Goal: Information Seeking & Learning: Learn about a topic

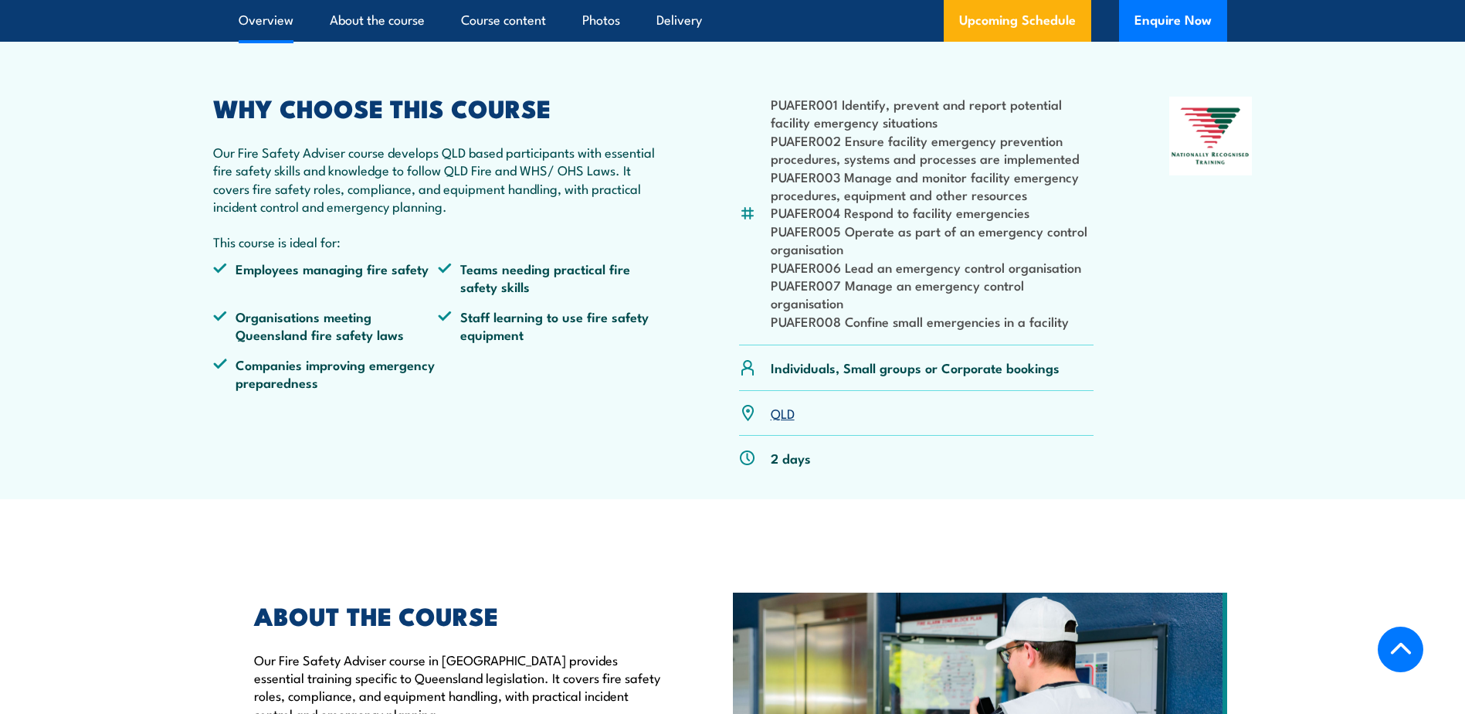
scroll to position [695, 0]
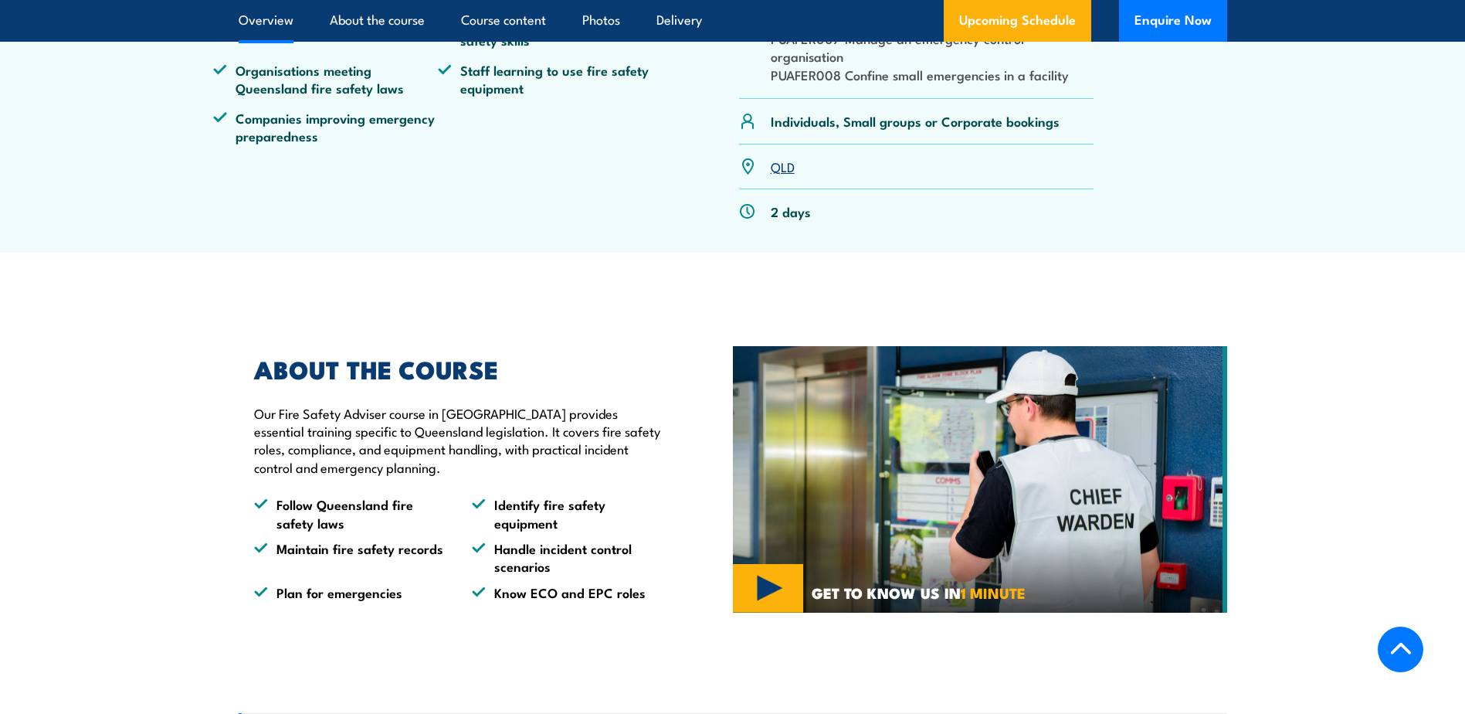
click at [775, 175] on link "QLD" at bounding box center [783, 166] width 24 height 19
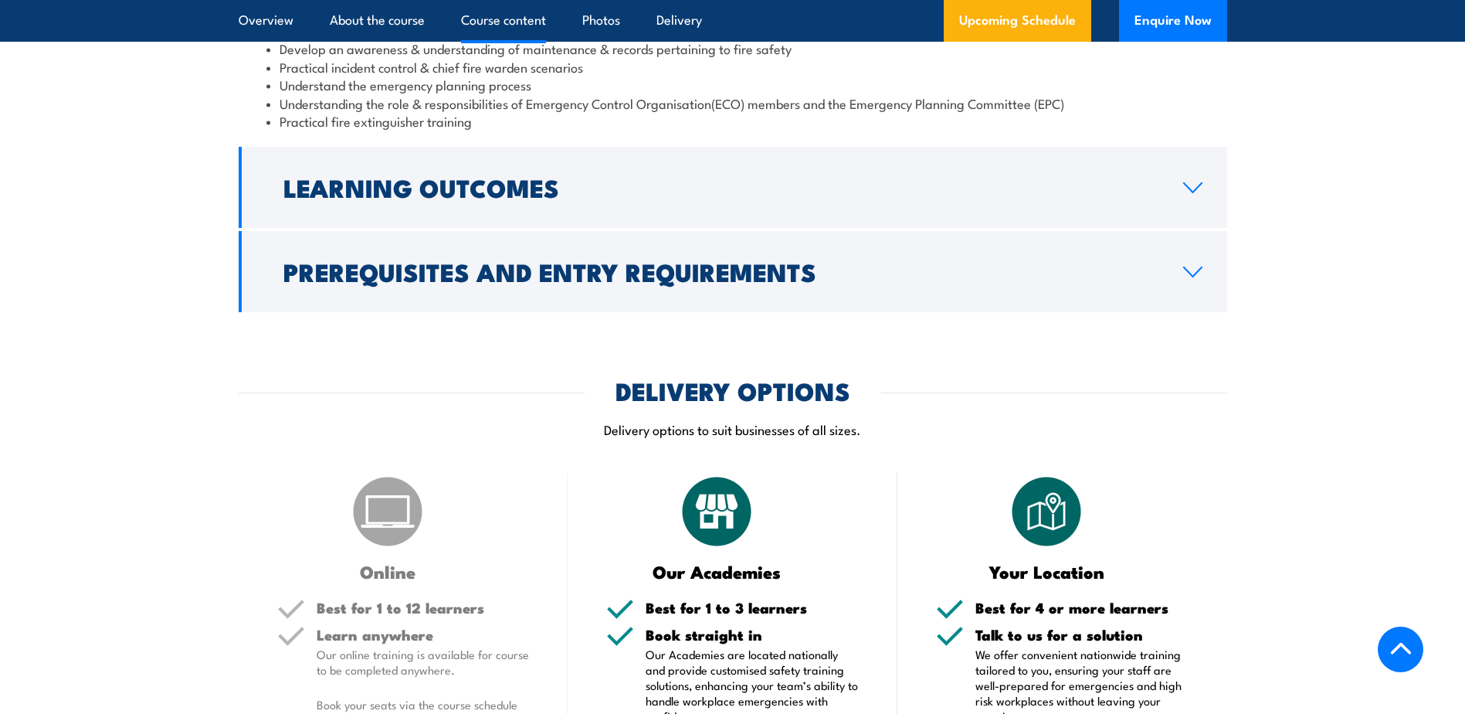
scroll to position [1523, 0]
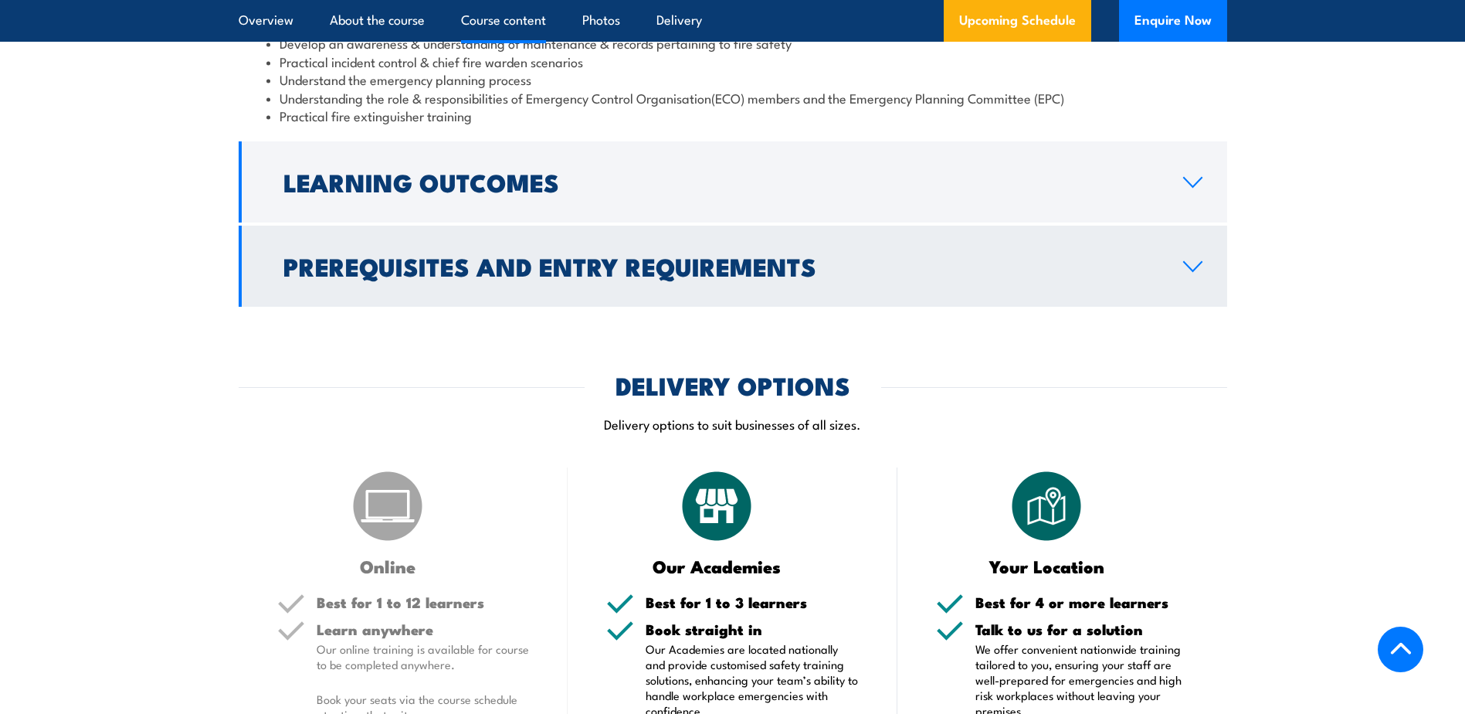
click at [625, 277] on h2 "Prerequisites and Entry Requirements" at bounding box center [720, 266] width 875 height 22
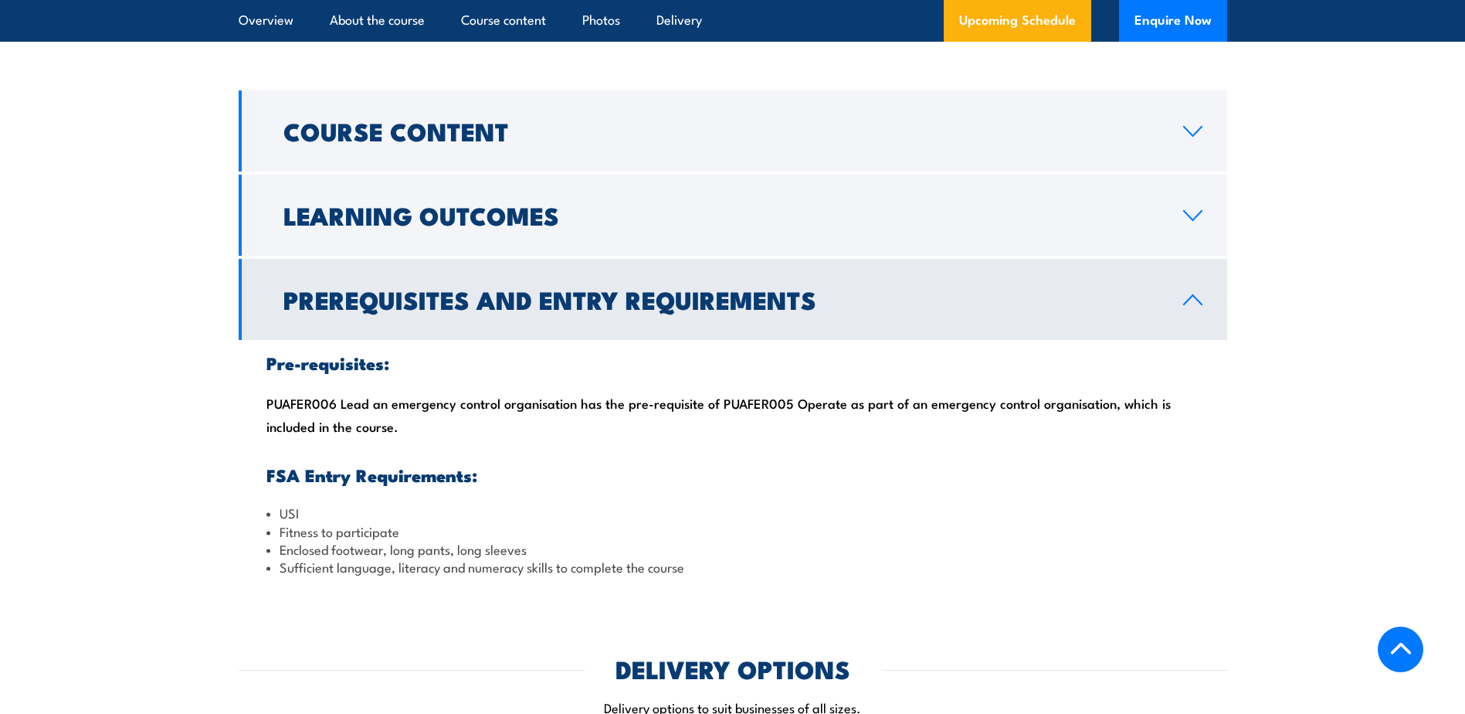
scroll to position [1214, 0]
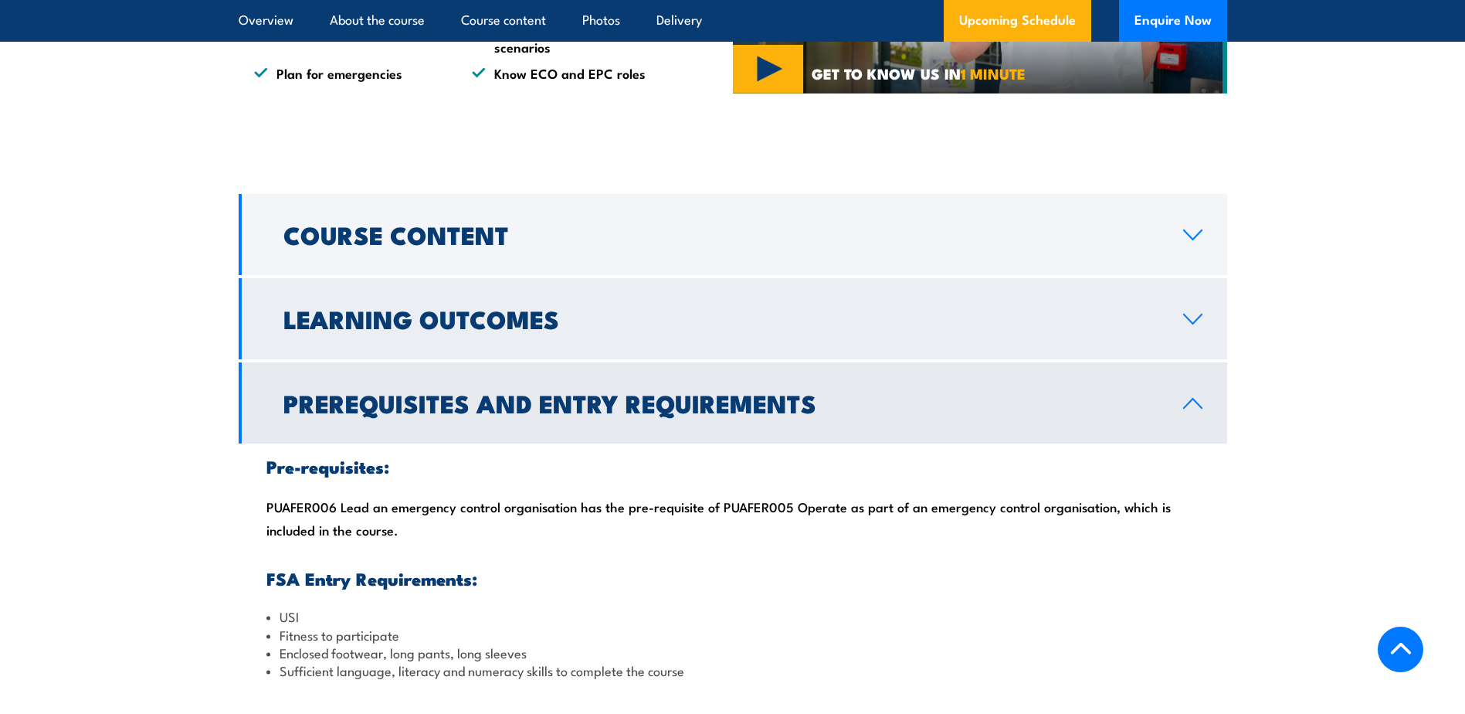
click at [508, 329] on h2 "Learning Outcomes" at bounding box center [720, 318] width 875 height 22
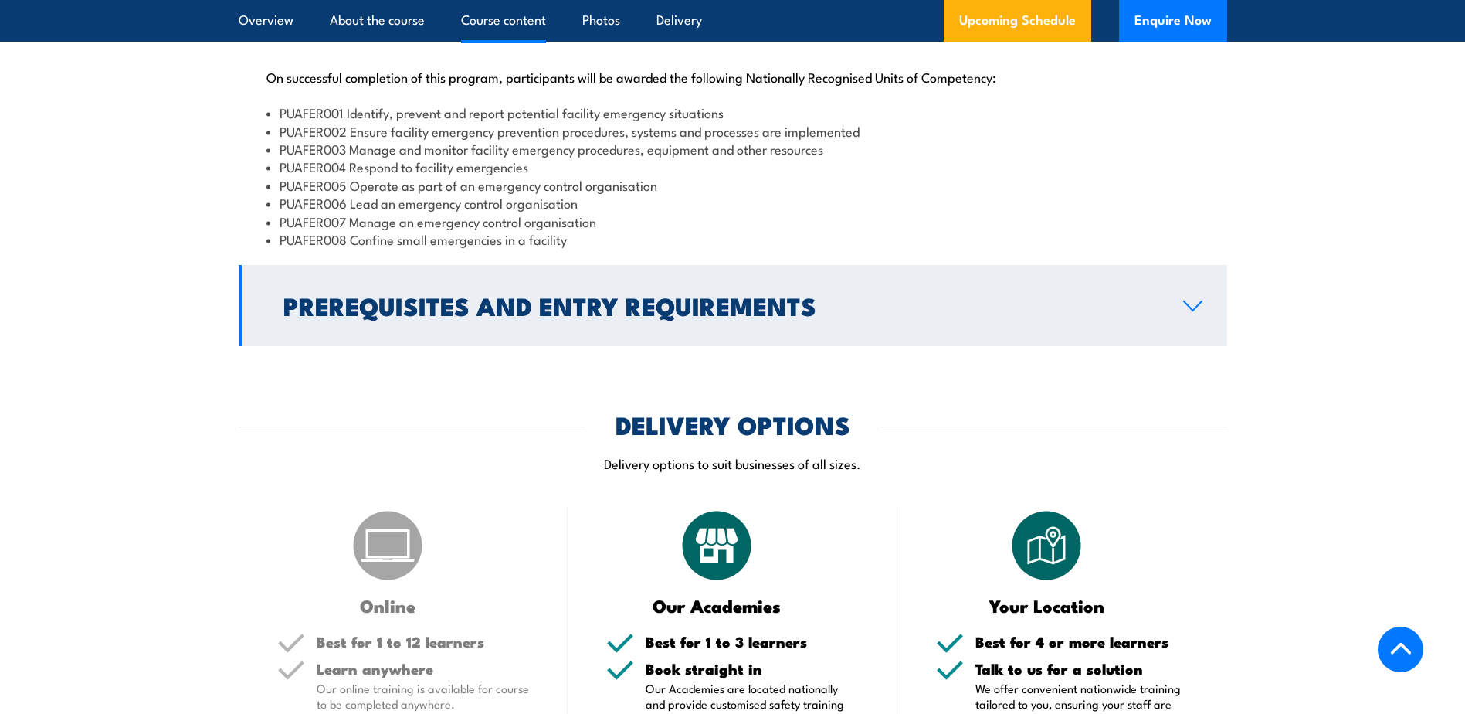
scroll to position [1446, 0]
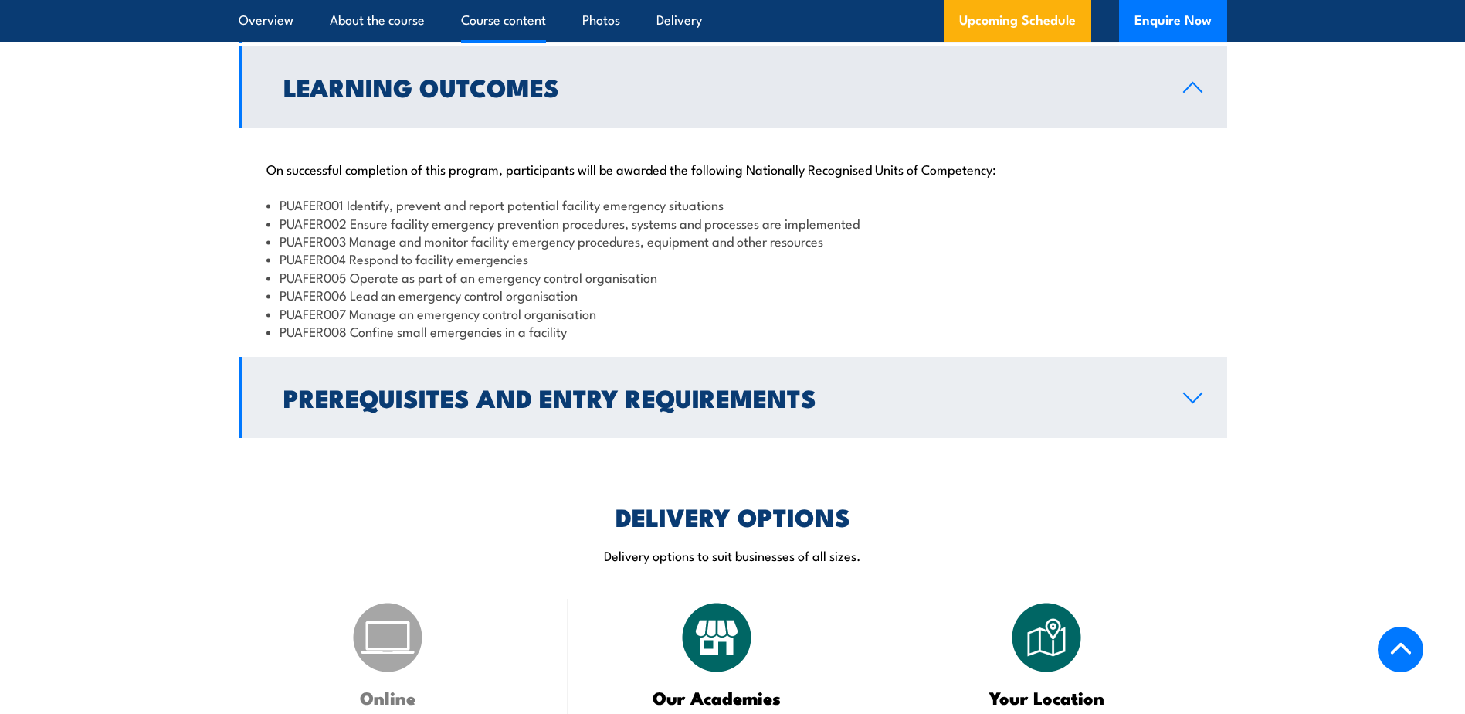
click at [754, 408] on h2 "Prerequisites and Entry Requirements" at bounding box center [720, 397] width 875 height 22
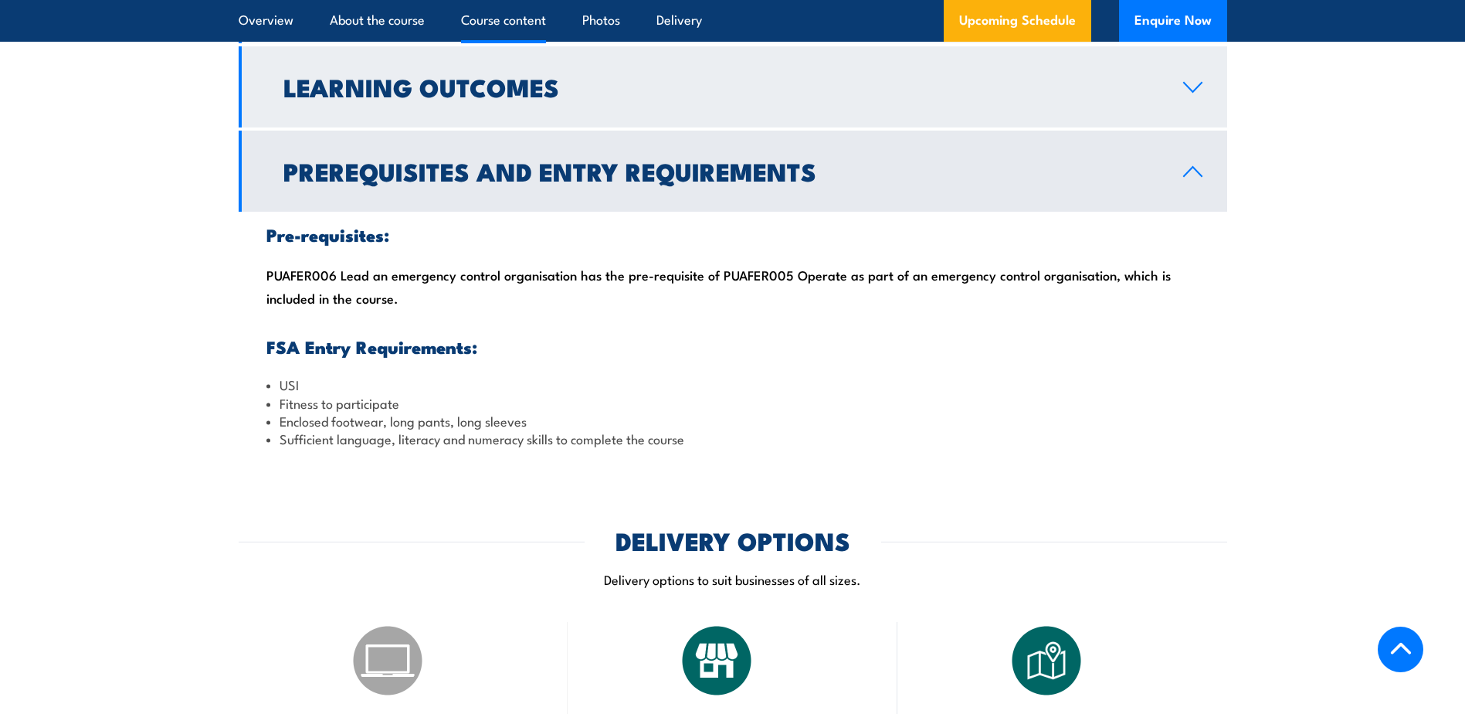
click at [607, 97] on h2 "Learning Outcomes" at bounding box center [720, 87] width 875 height 22
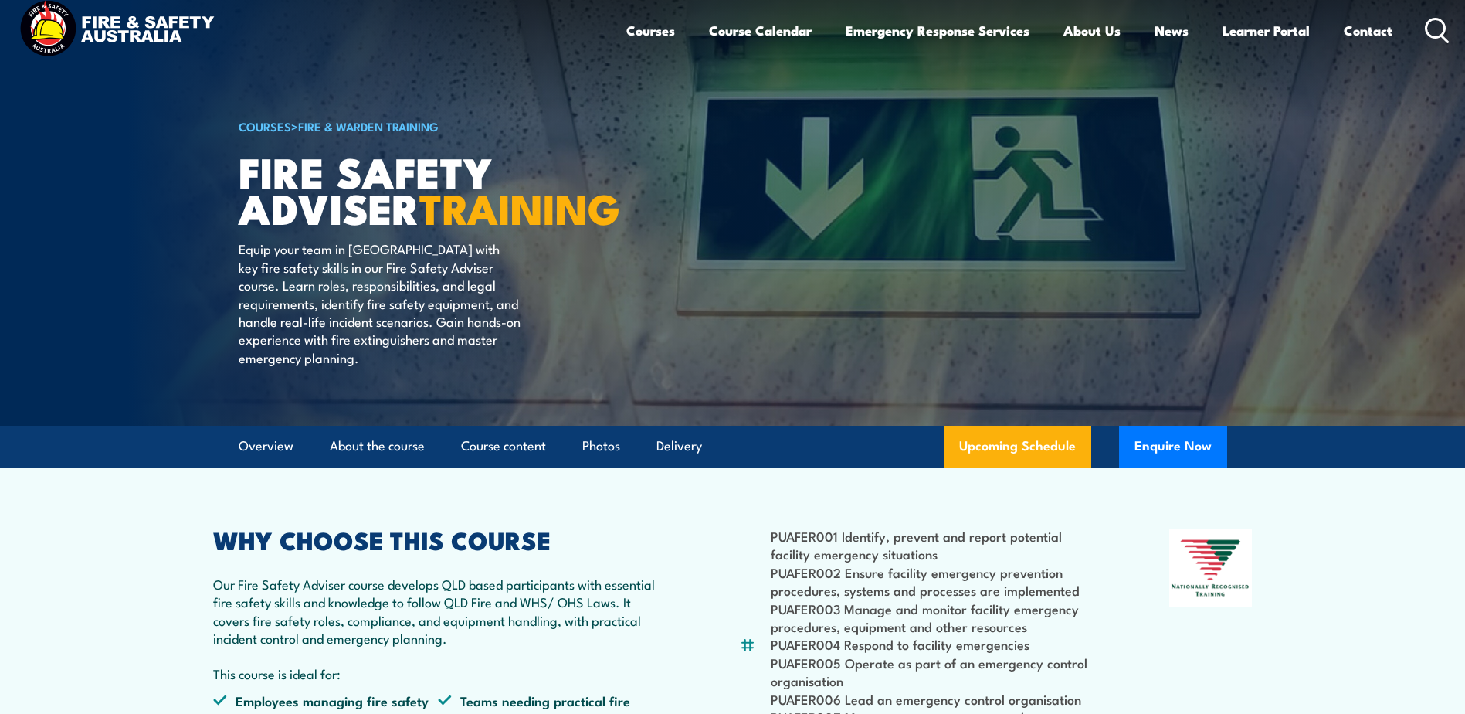
scroll to position [0, 0]
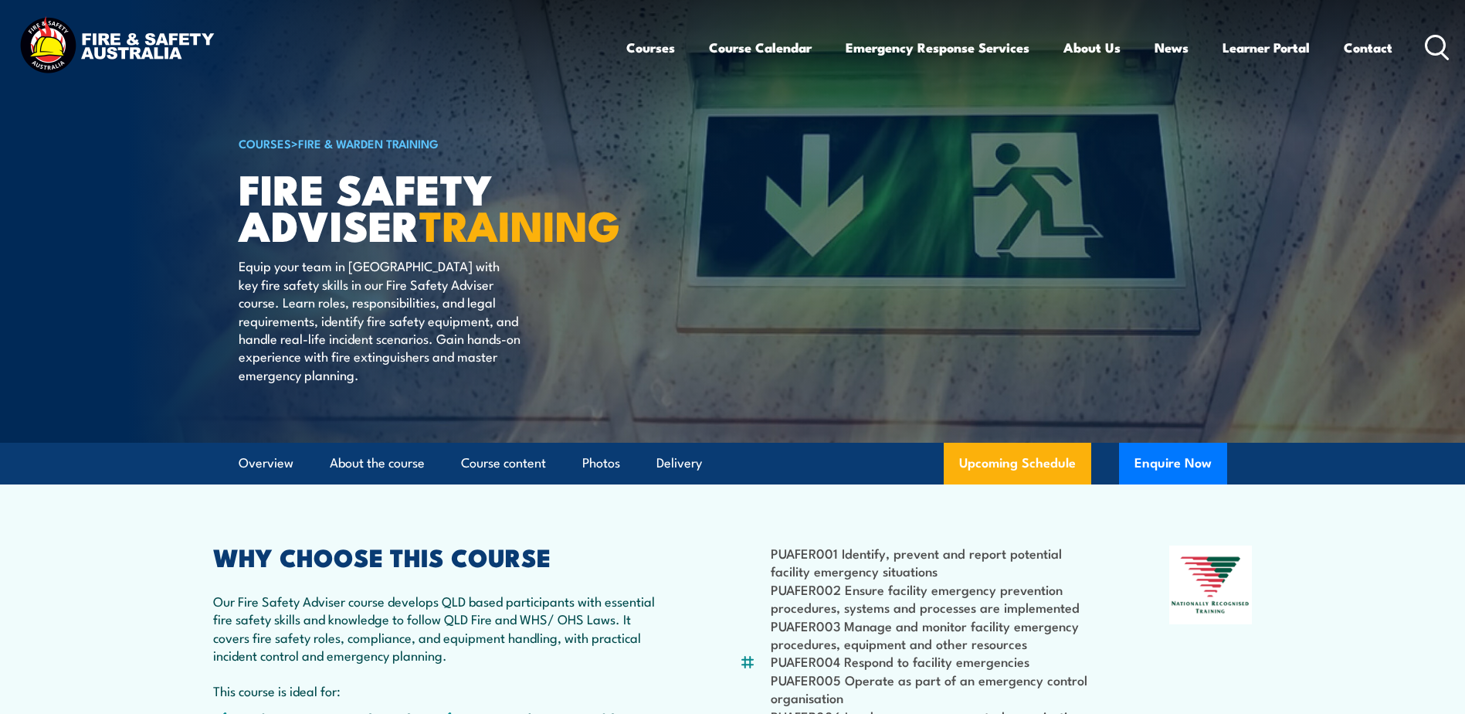
click at [268, 144] on link "COURSES" at bounding box center [265, 142] width 53 height 17
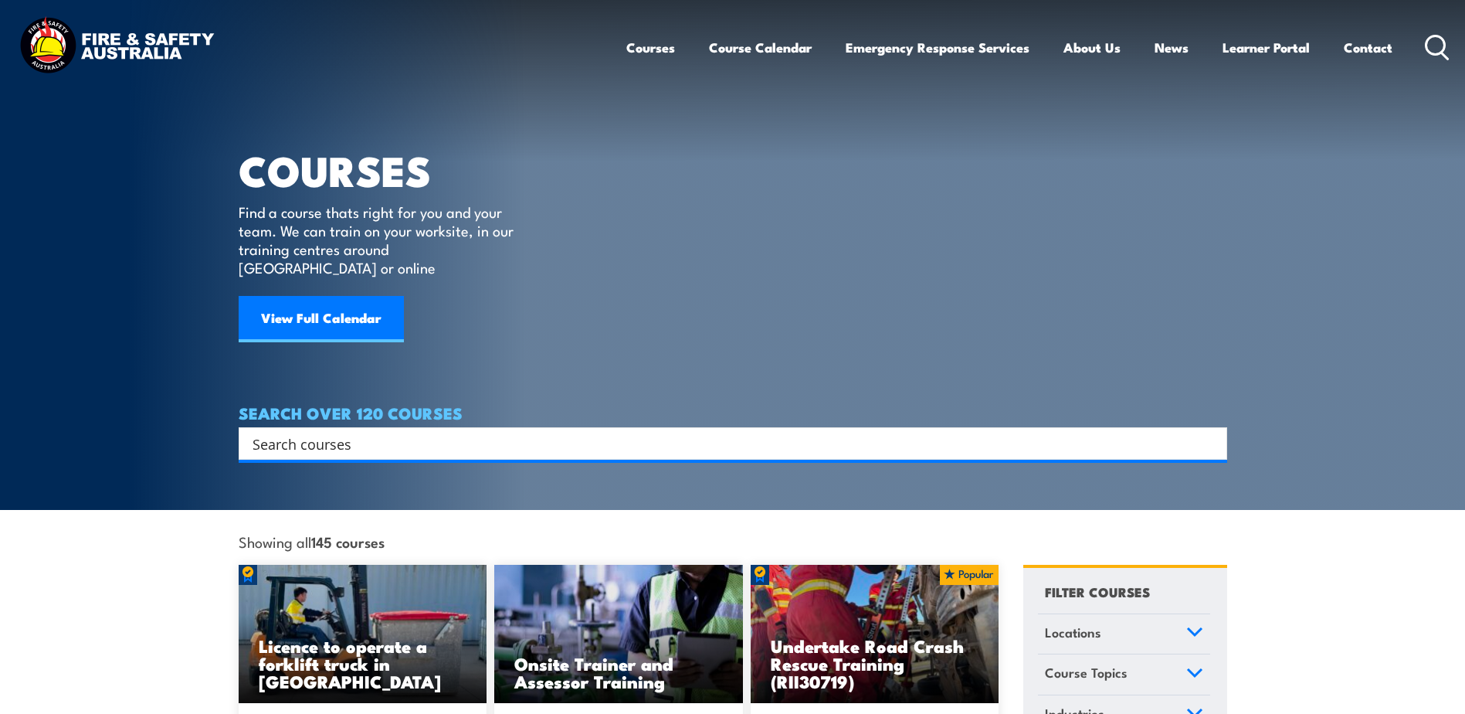
click at [305, 432] on input "Search input" at bounding box center [723, 443] width 941 height 23
type input "fire warden"
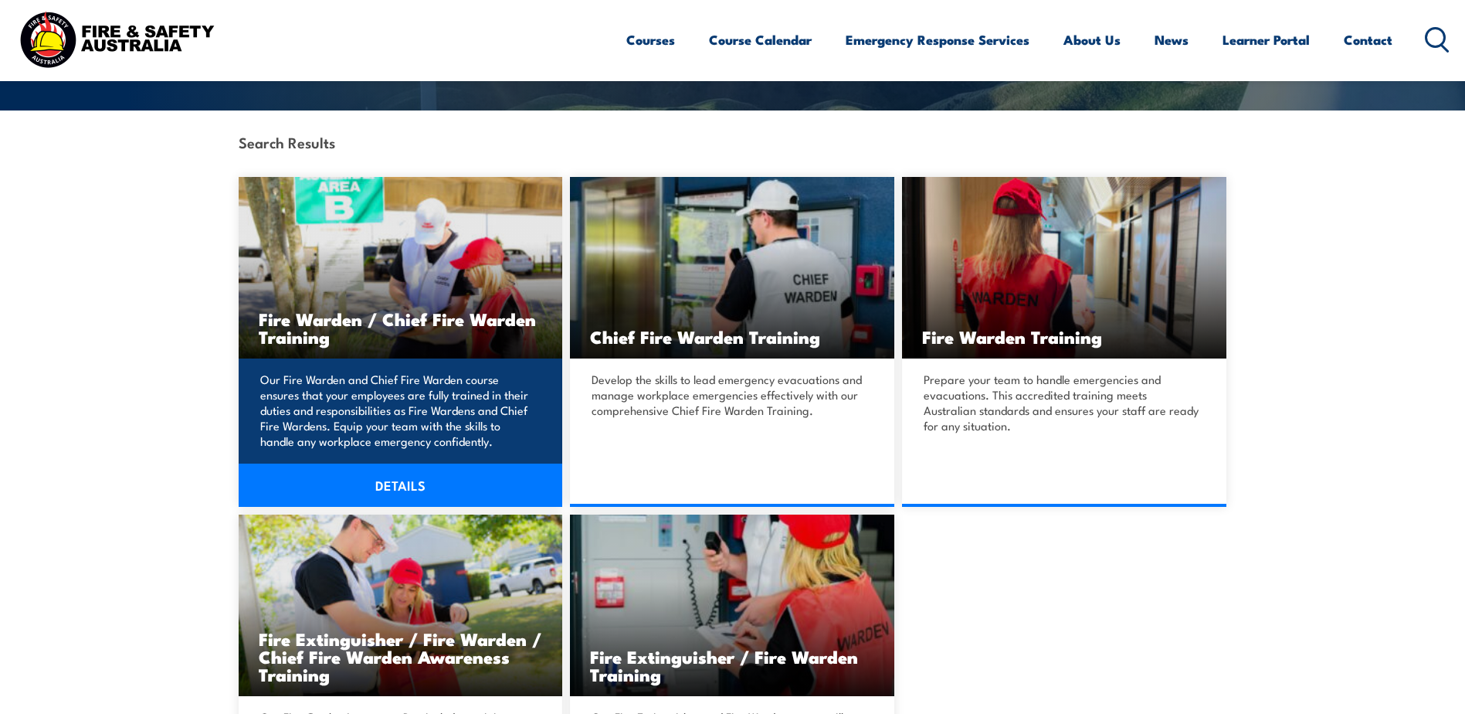
scroll to position [386, 0]
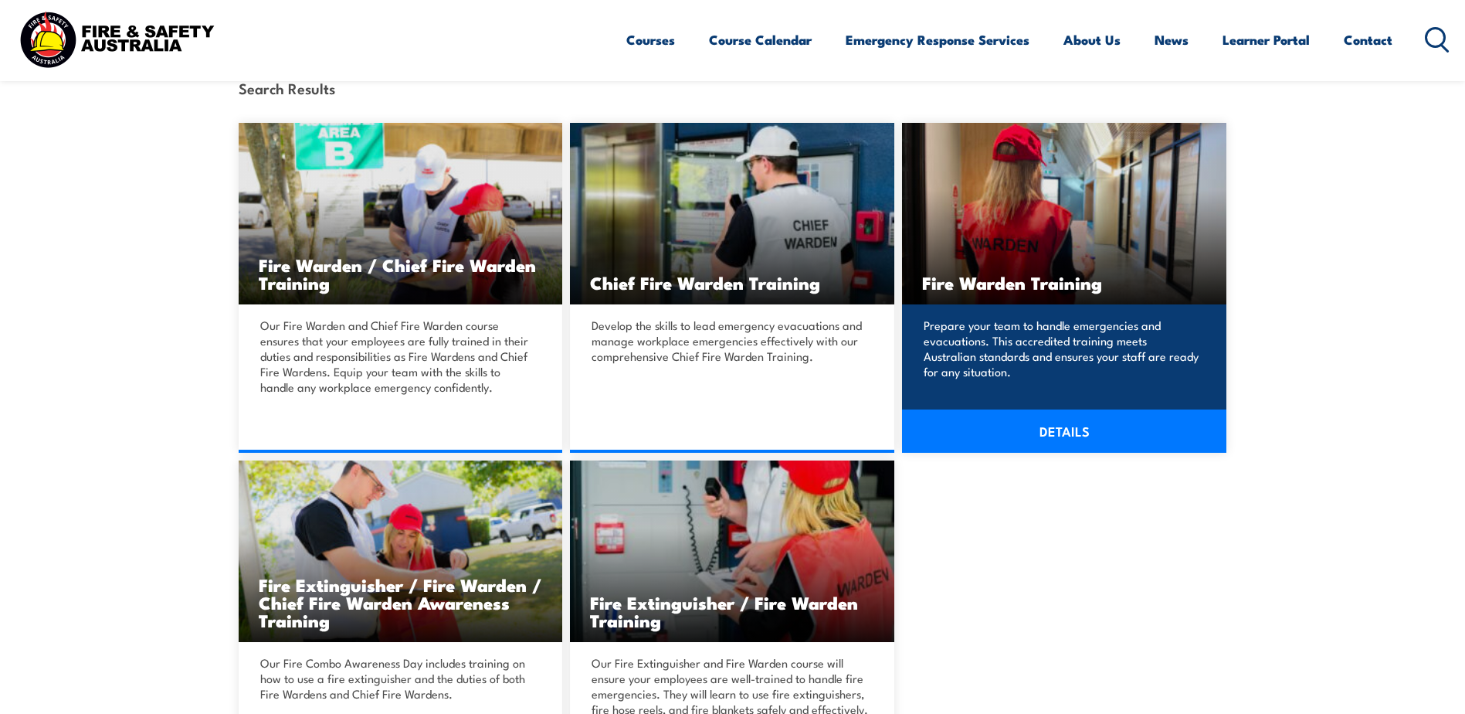
click at [1054, 432] on link "DETAILS" at bounding box center [1064, 430] width 324 height 43
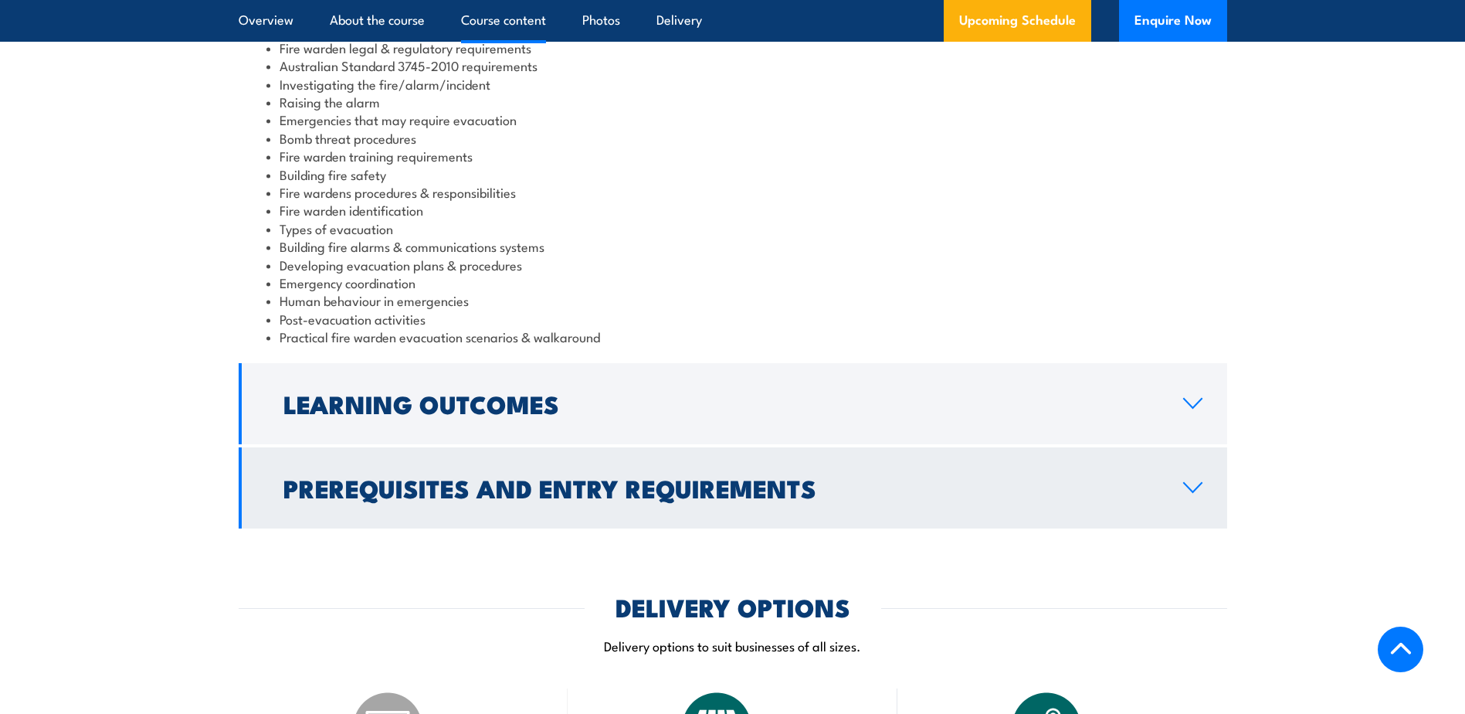
scroll to position [1699, 0]
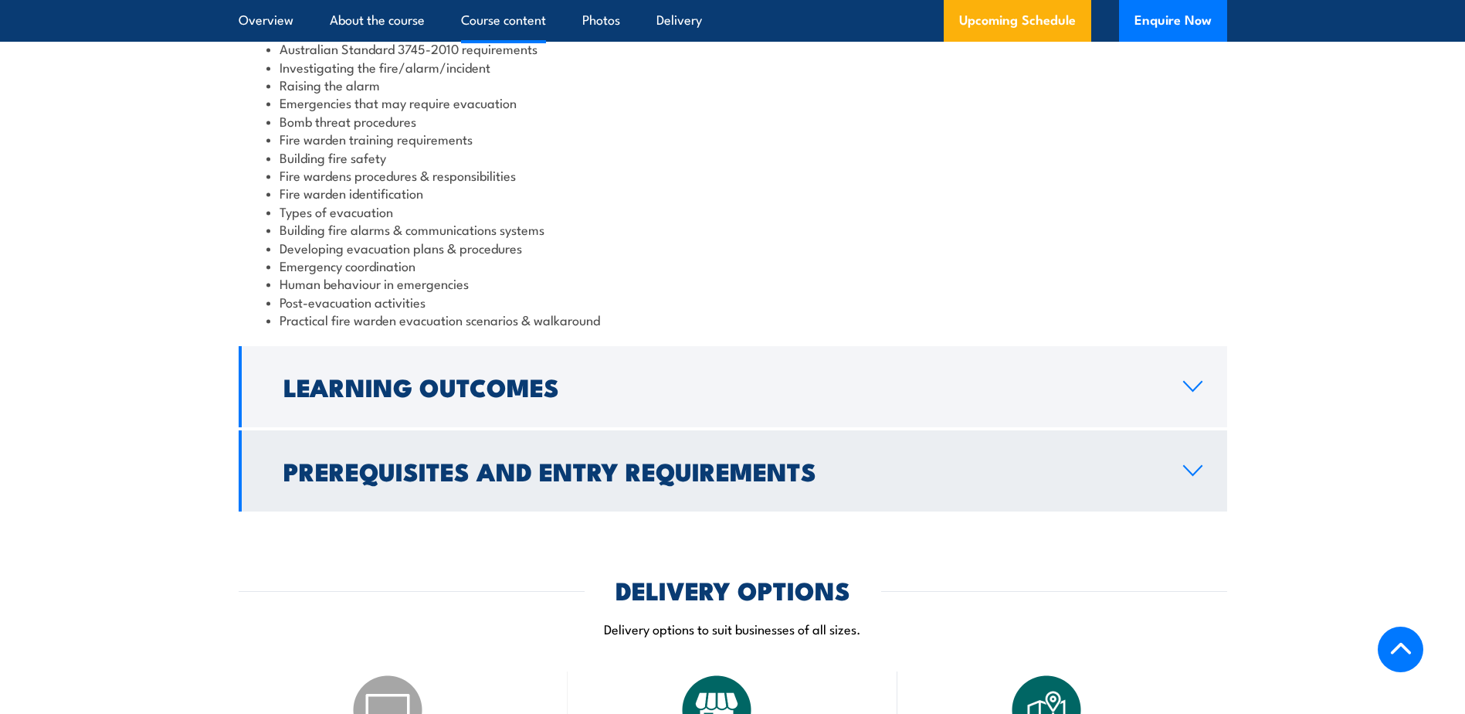
click at [461, 446] on link "Prerequisites and Entry Requirements" at bounding box center [733, 470] width 989 height 81
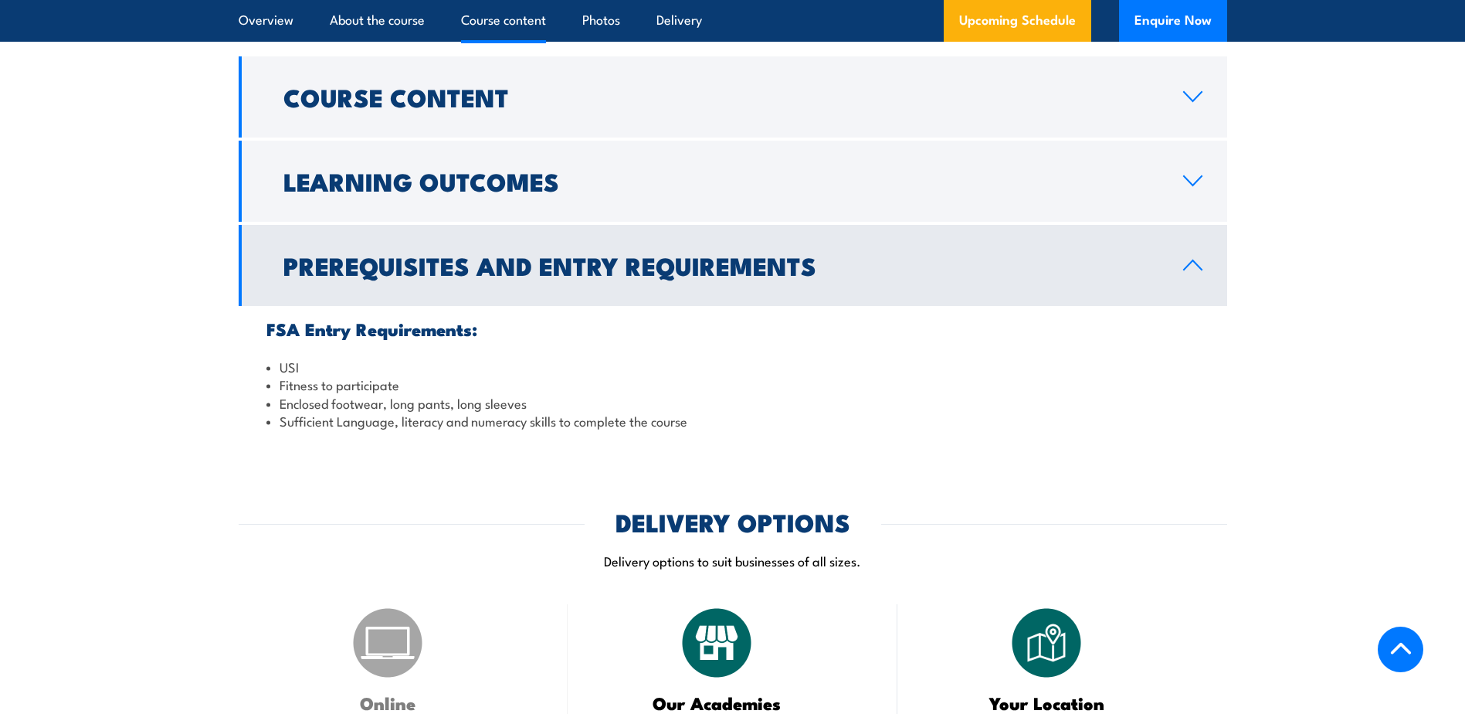
scroll to position [1468, 0]
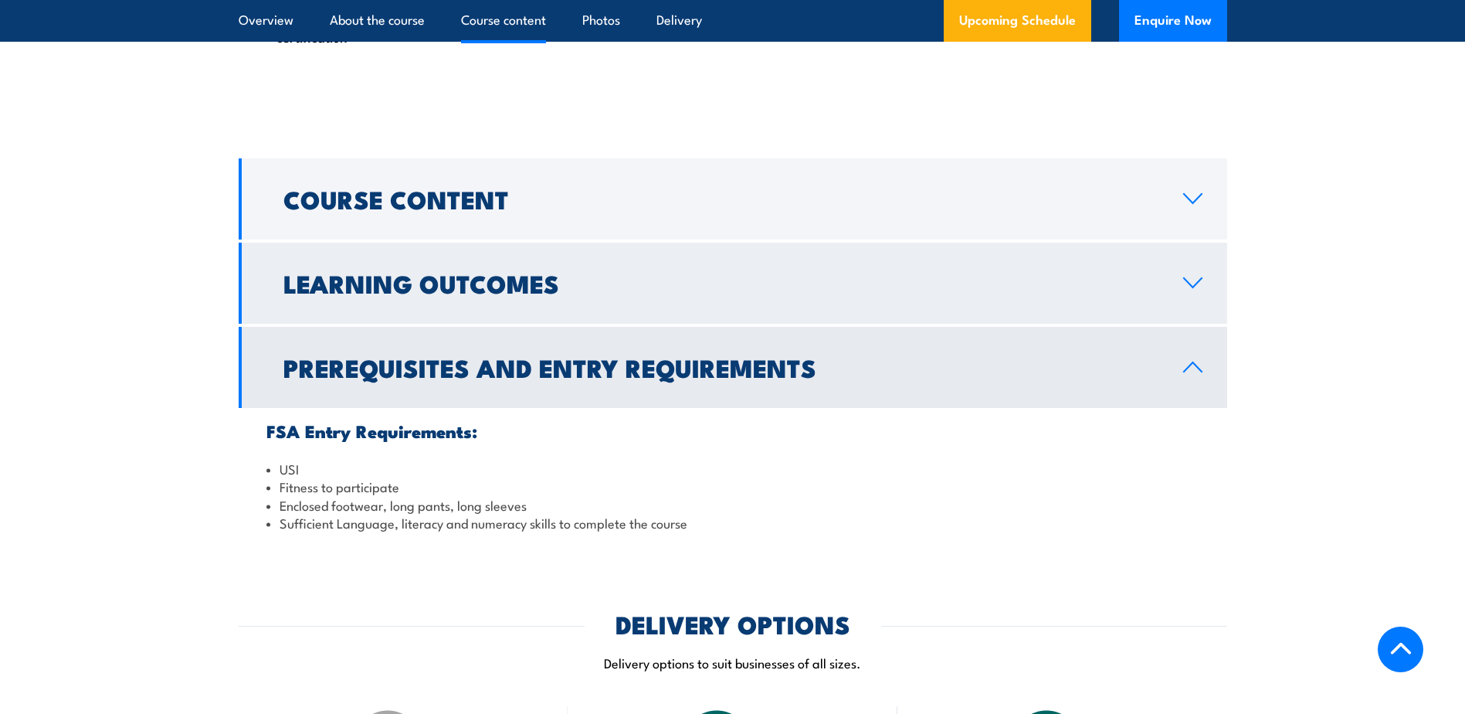
click at [460, 273] on h2 "Learning Outcomes" at bounding box center [720, 283] width 875 height 22
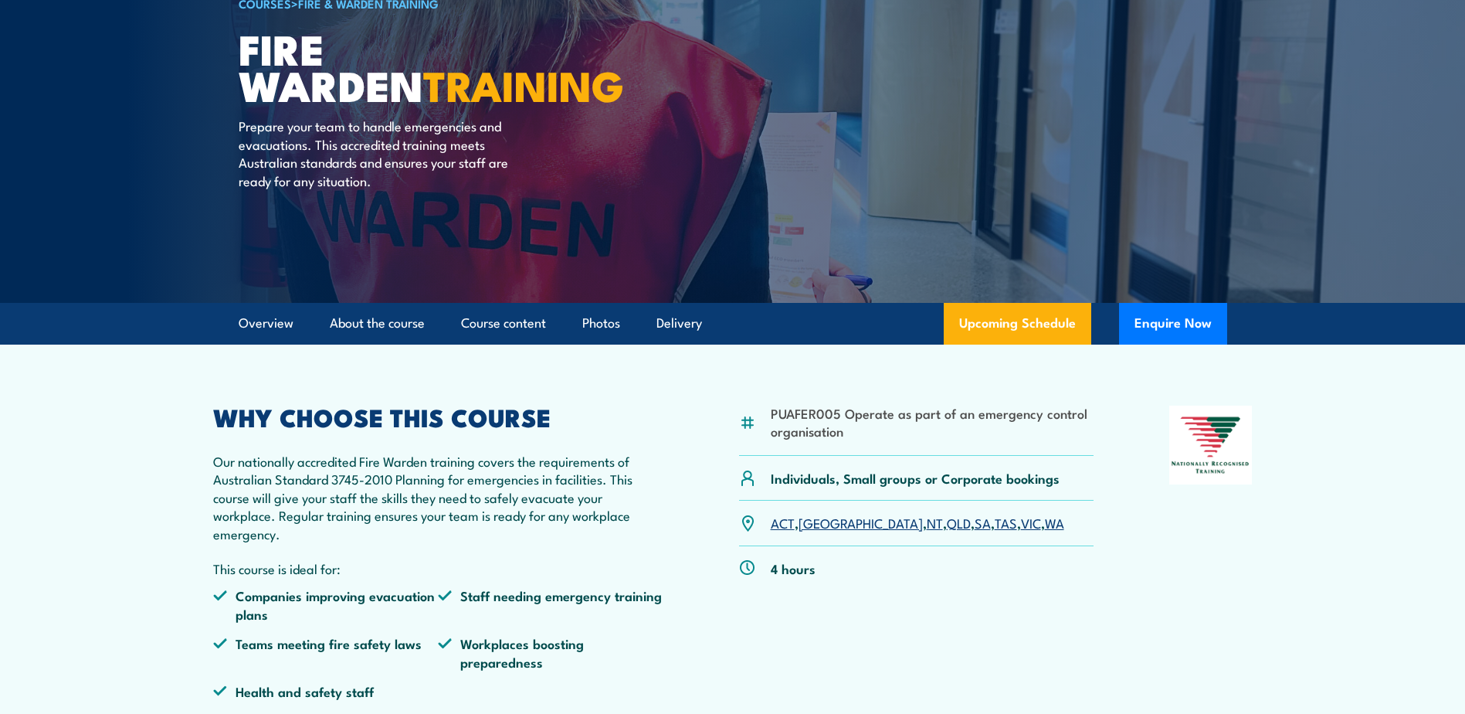
scroll to position [0, 0]
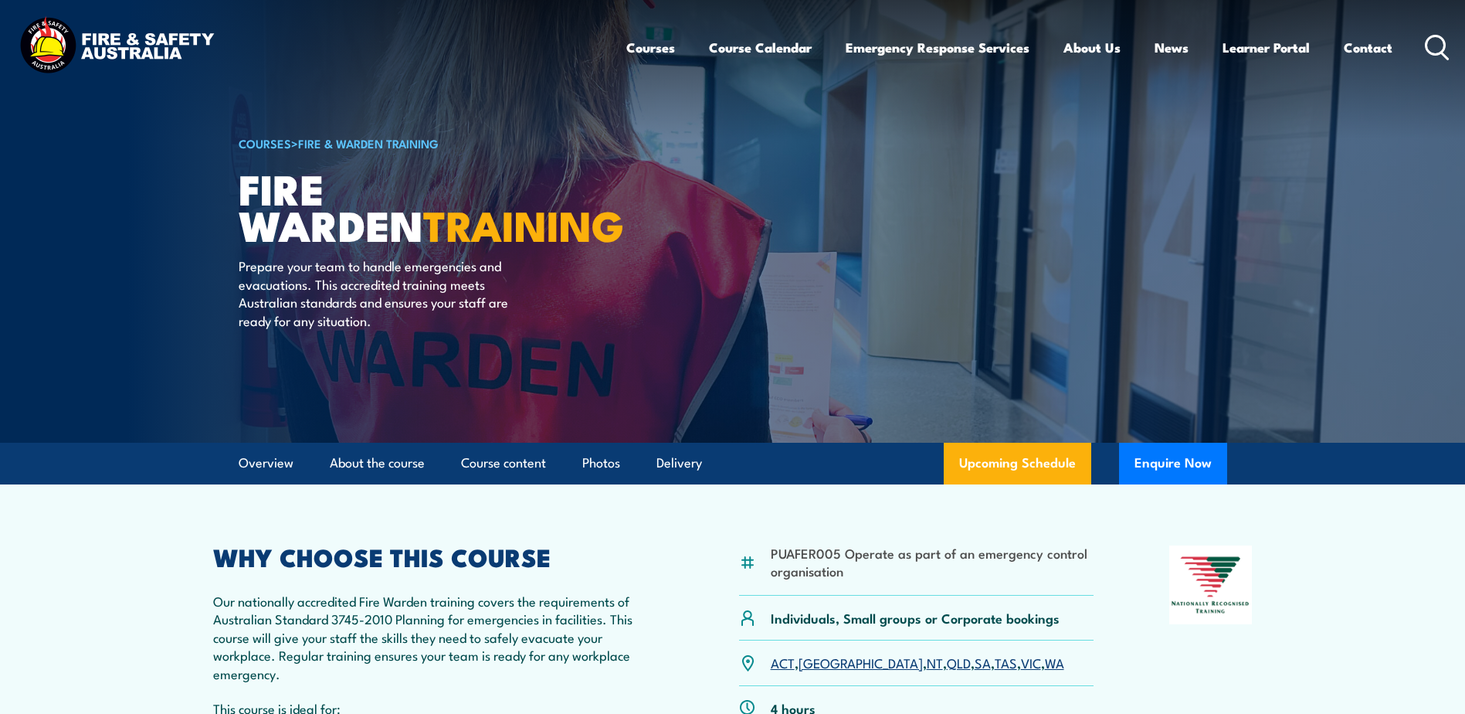
click at [271, 145] on link "COURSES" at bounding box center [265, 142] width 53 height 17
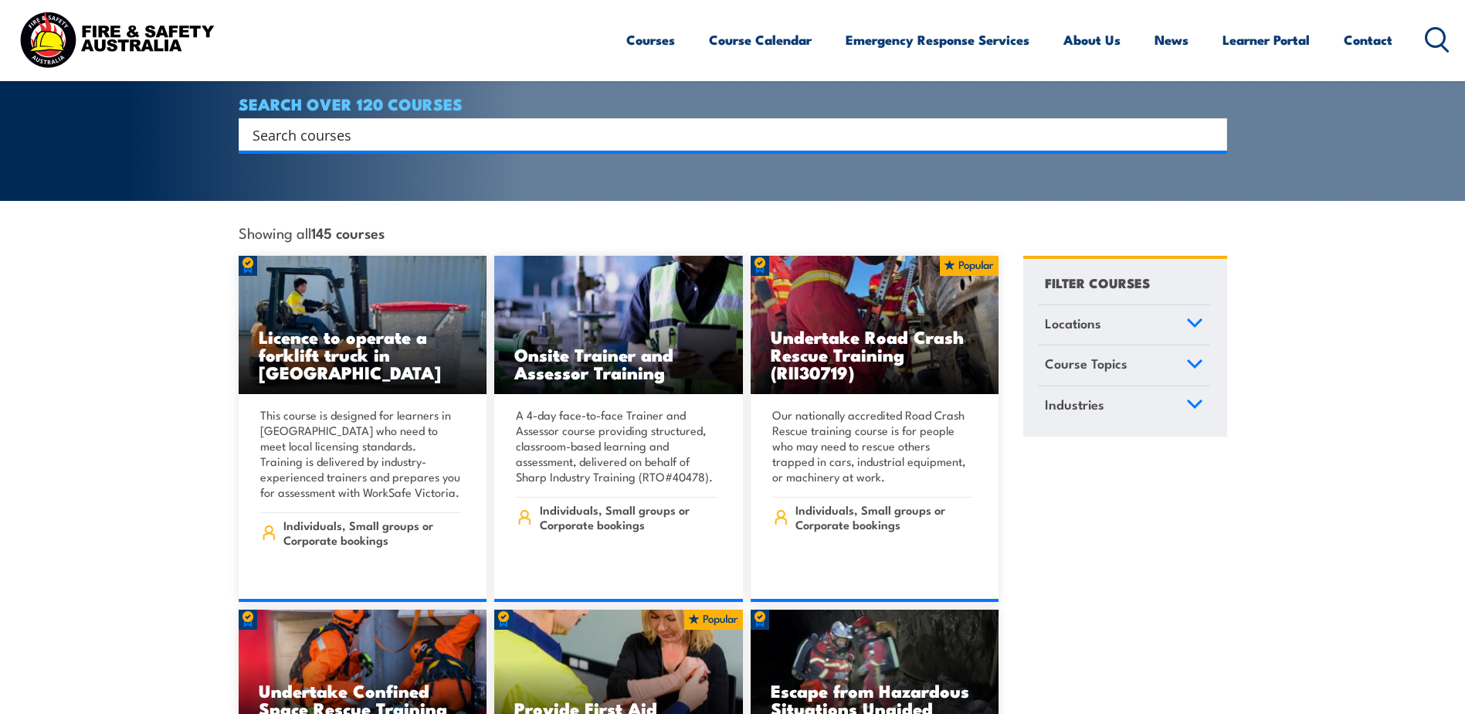
click at [341, 123] on input "Search input" at bounding box center [723, 134] width 941 height 23
type input "fire safety"
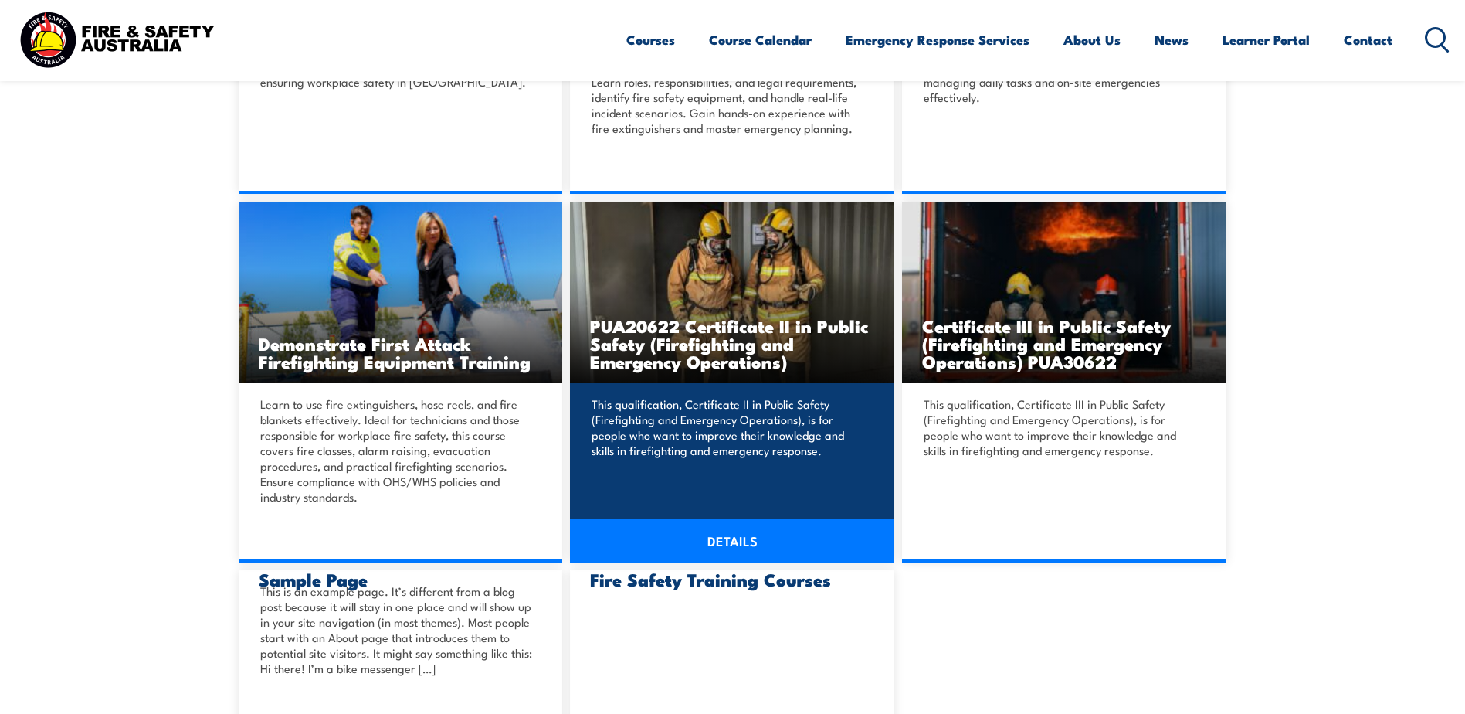
scroll to position [463, 0]
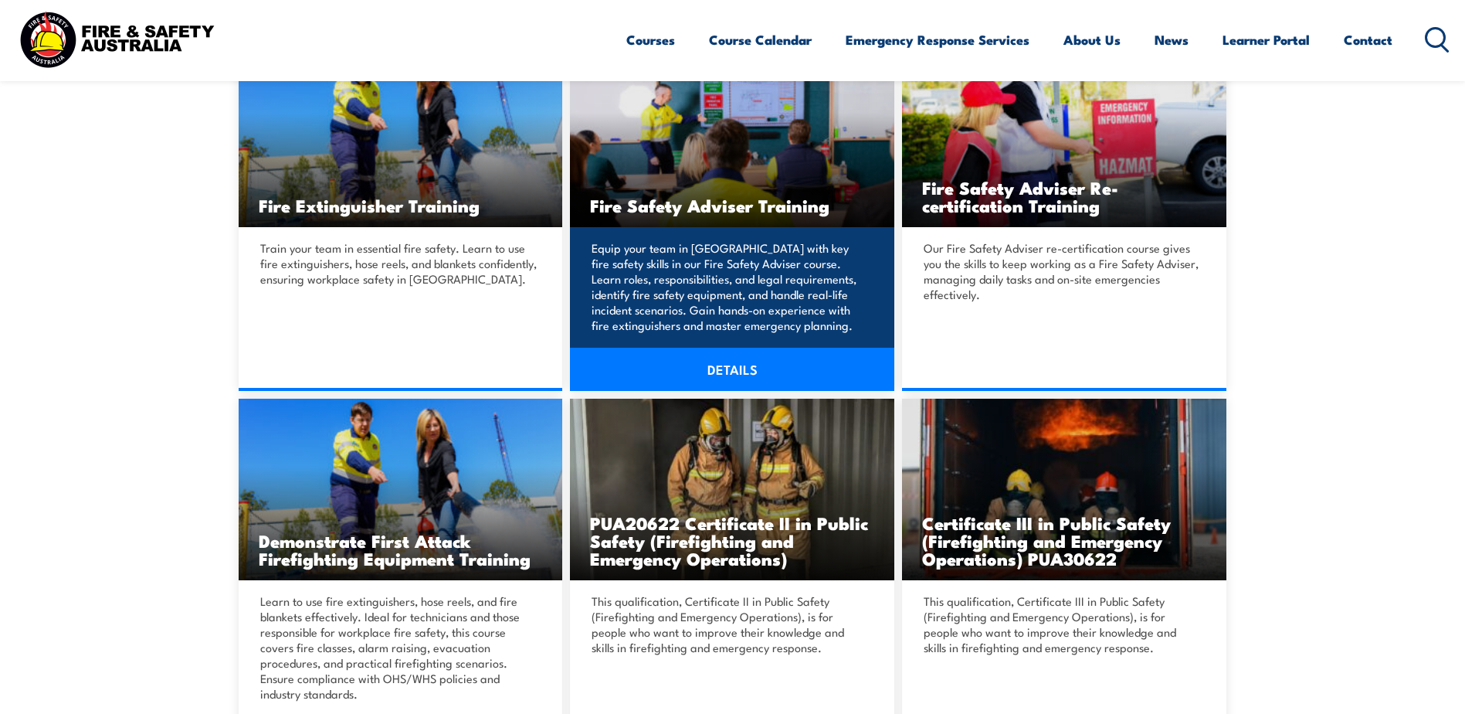
click at [708, 363] on link "DETAILS" at bounding box center [732, 369] width 324 height 43
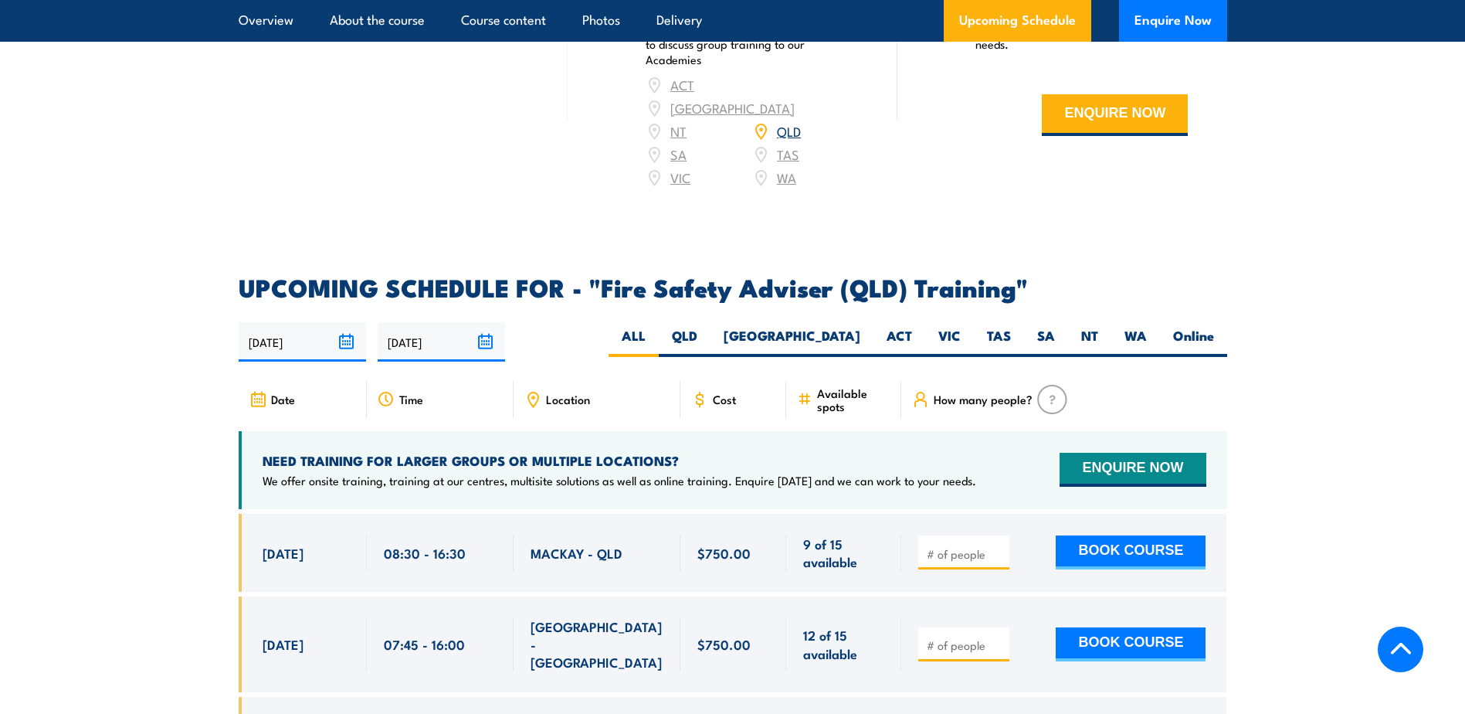
scroll to position [2317, 0]
